Goal: Information Seeking & Learning: Learn about a topic

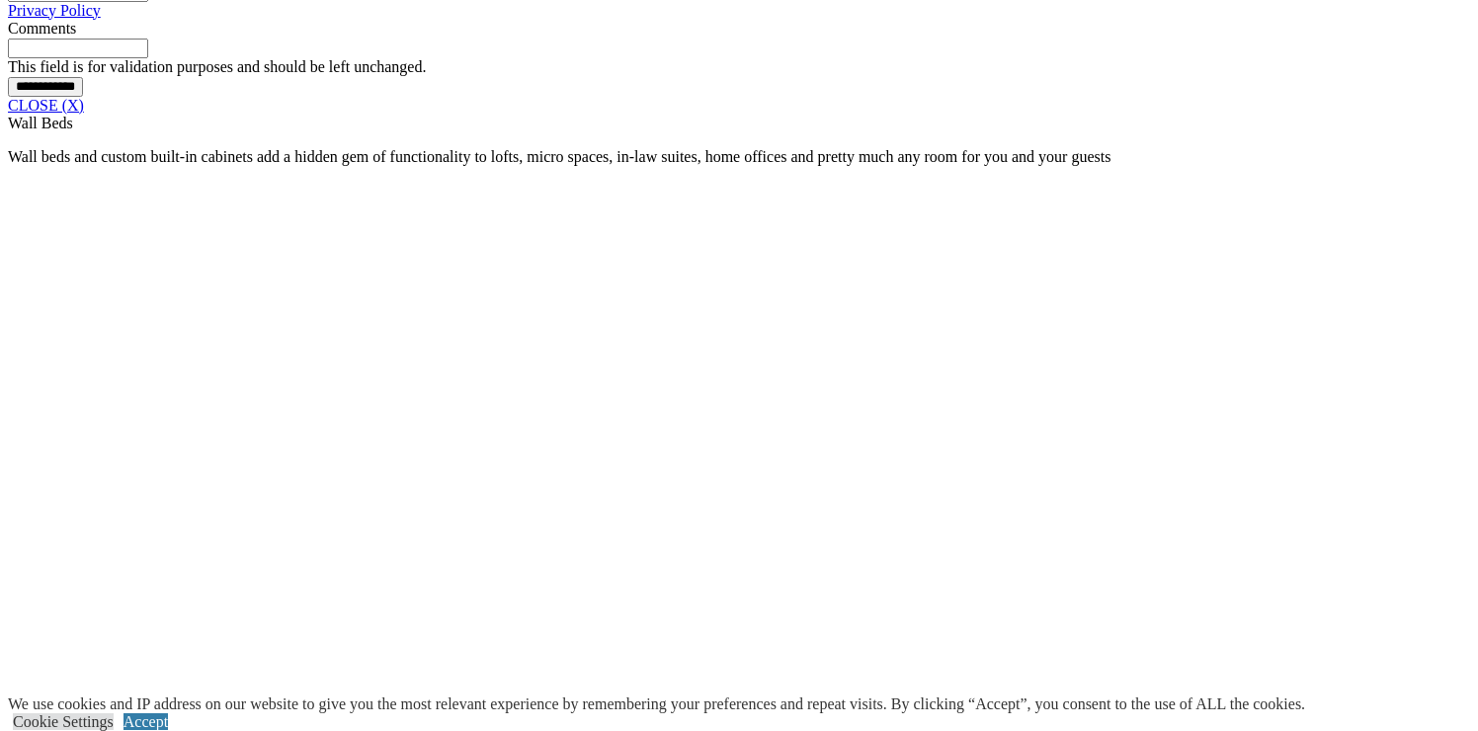
scroll to position [1736, 0]
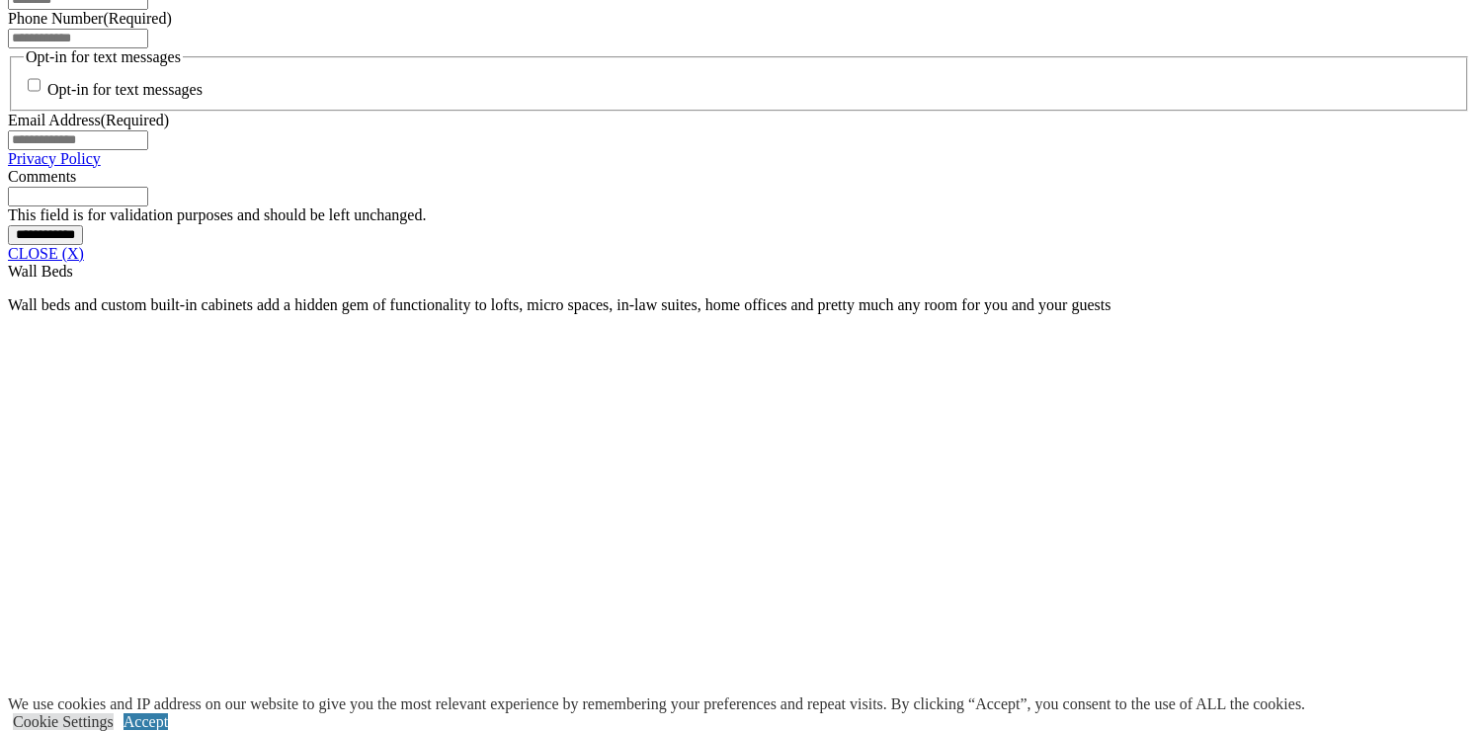
scroll to position [1581, 0]
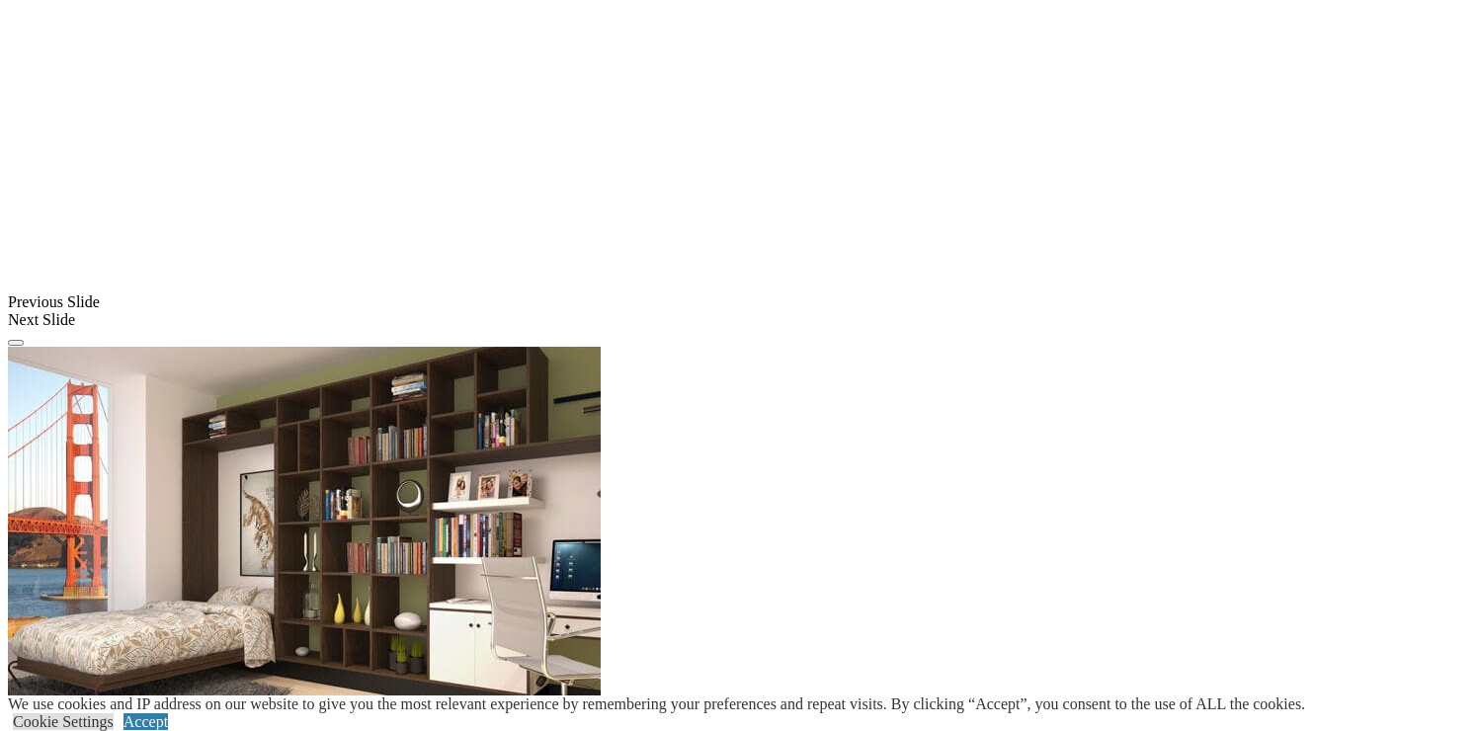
scroll to position [1659, 0]
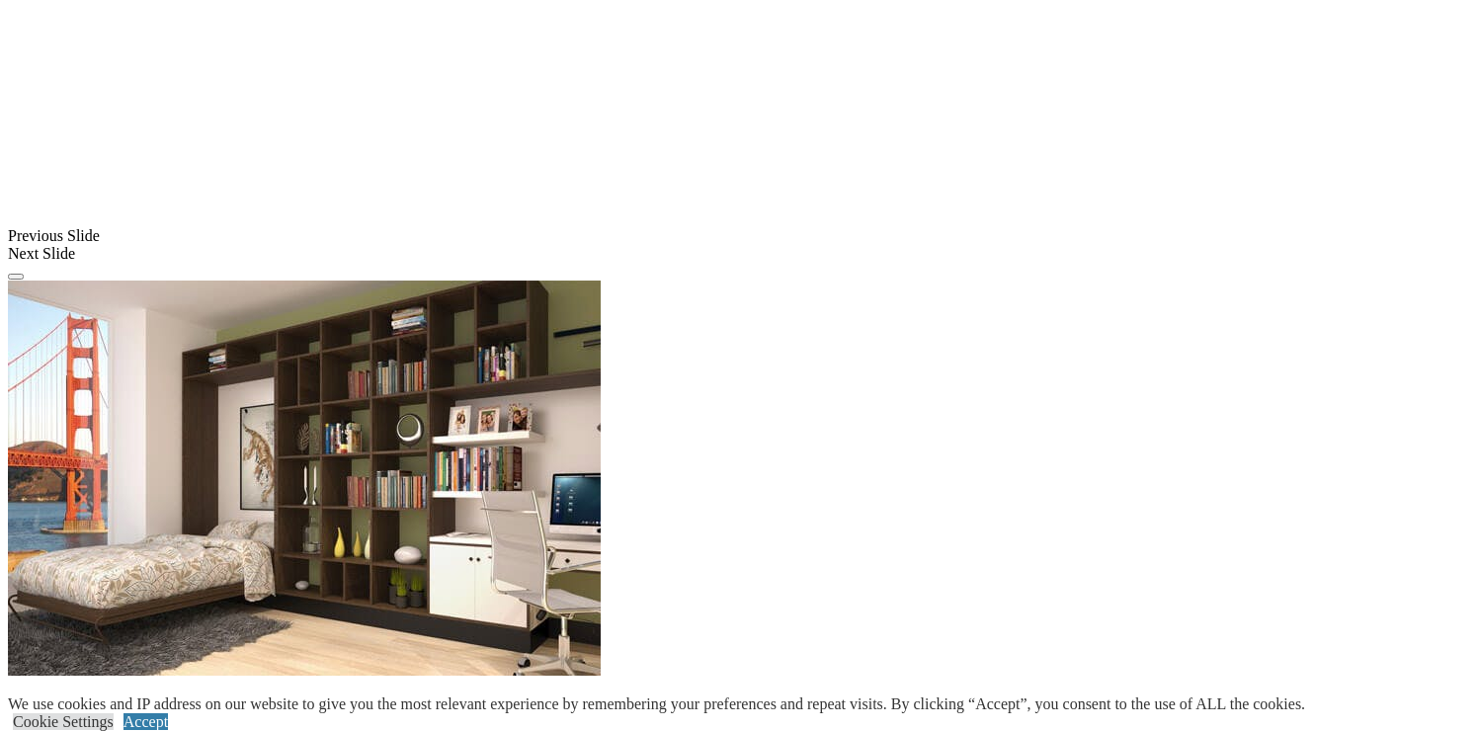
scroll to position [1817, 0]
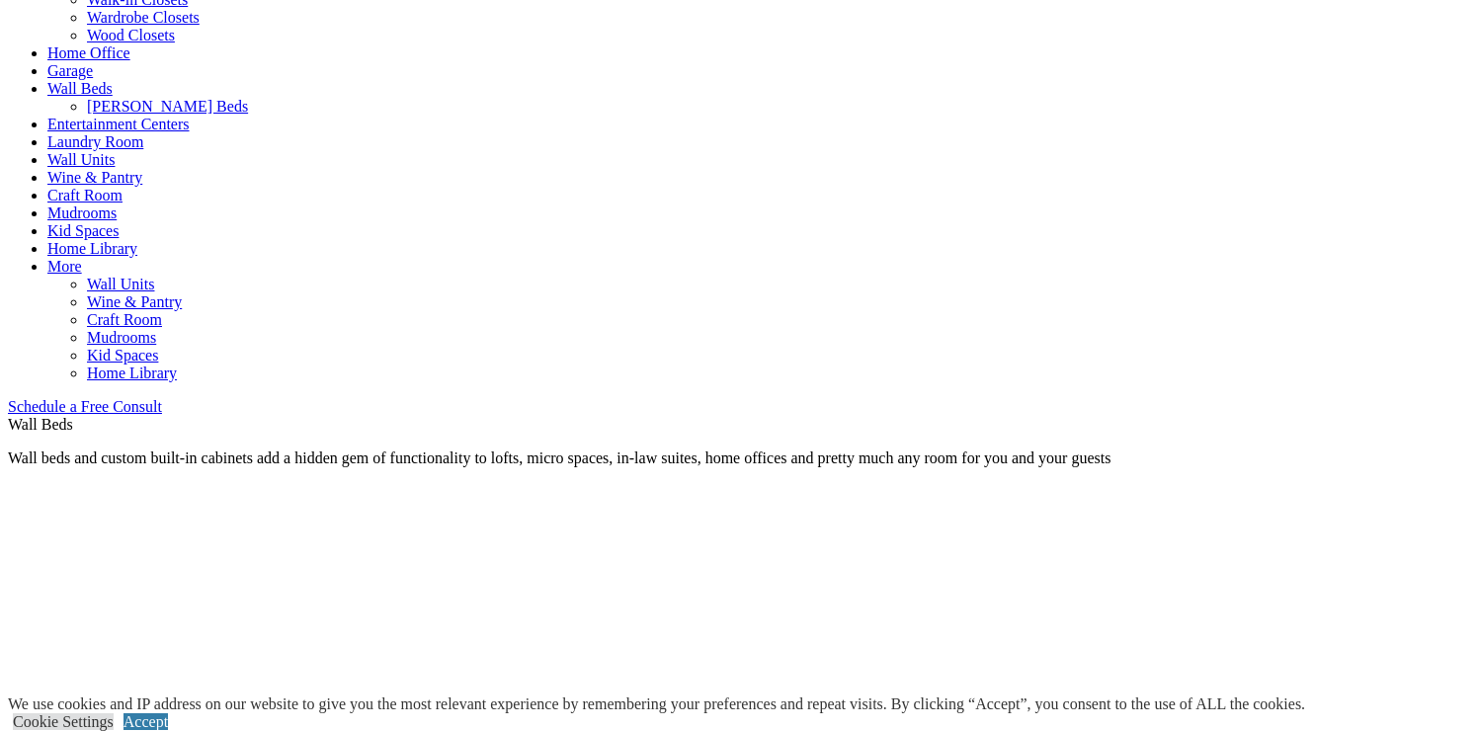
scroll to position [911, 0]
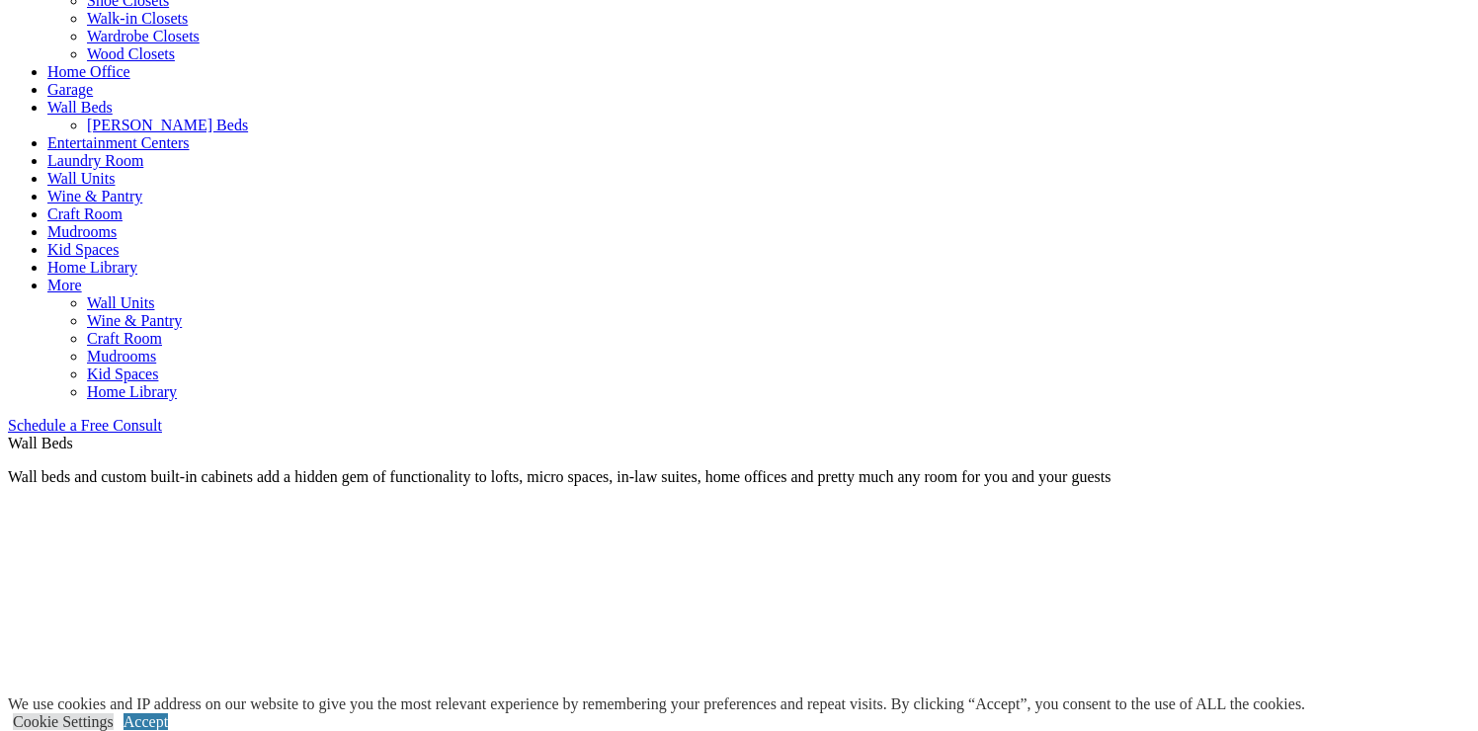
click at [115, 170] on link "Wall Units" at bounding box center [80, 178] width 67 height 17
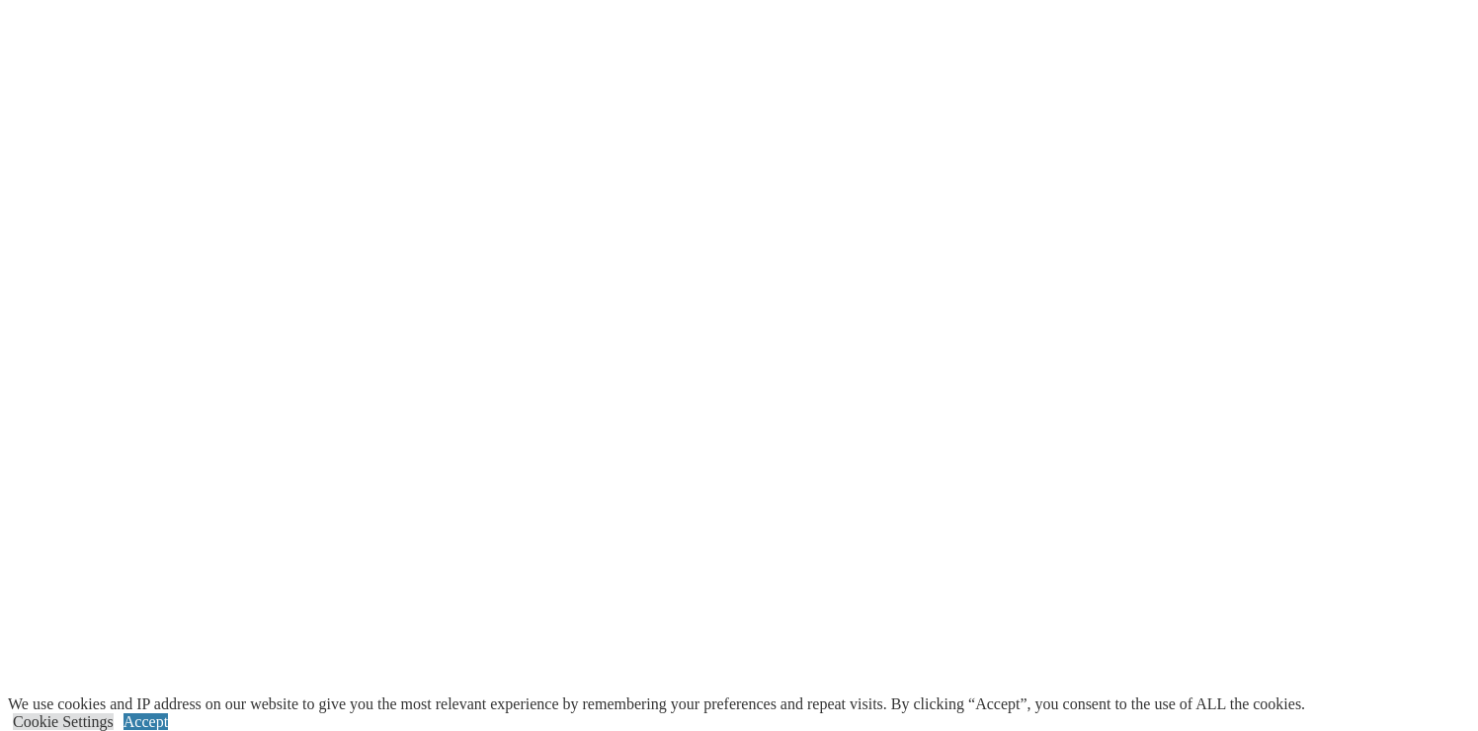
scroll to position [3274, 0]
